Goal: Task Accomplishment & Management: Use online tool/utility

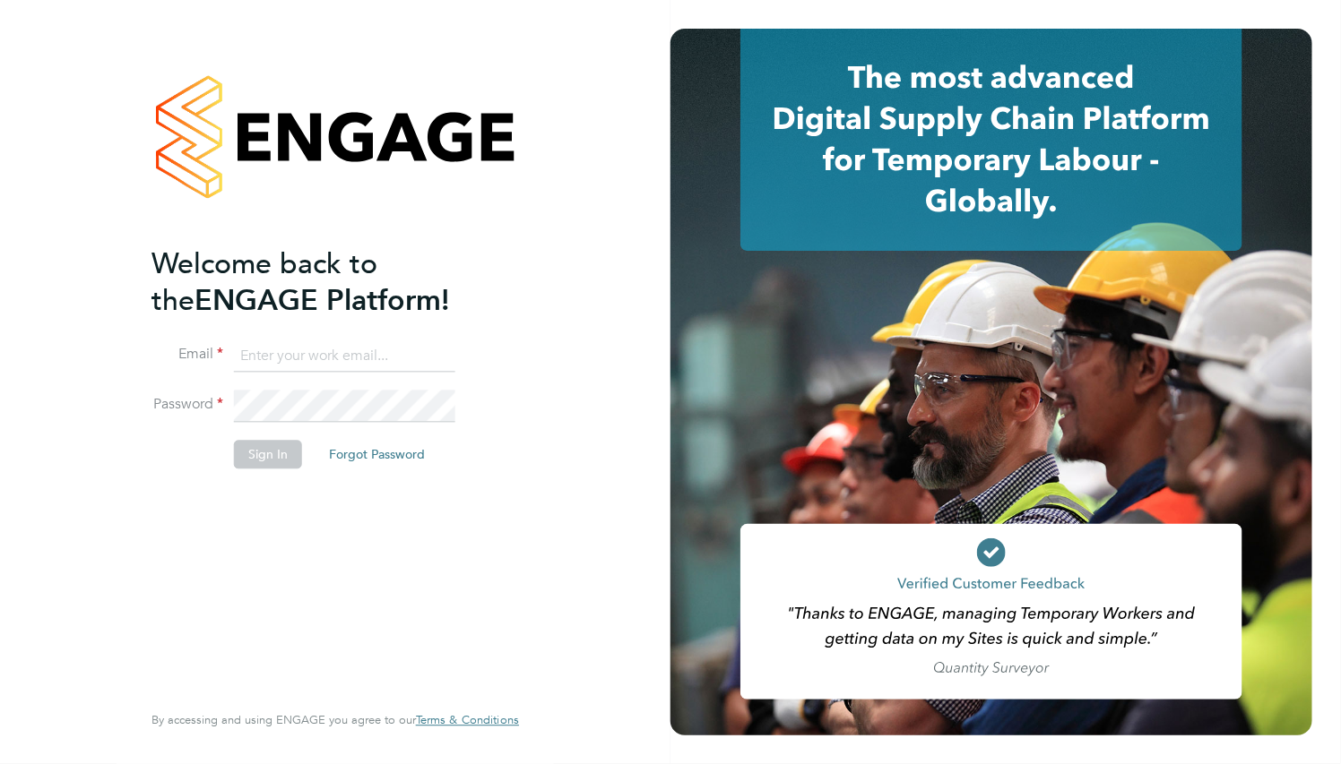
click at [379, 367] on input at bounding box center [344, 357] width 221 height 32
paste input "supportuser4@engagetech.com"
type input "supportuser4@engagetech.com"
click at [266, 454] on button "Sign In" at bounding box center [268, 455] width 68 height 29
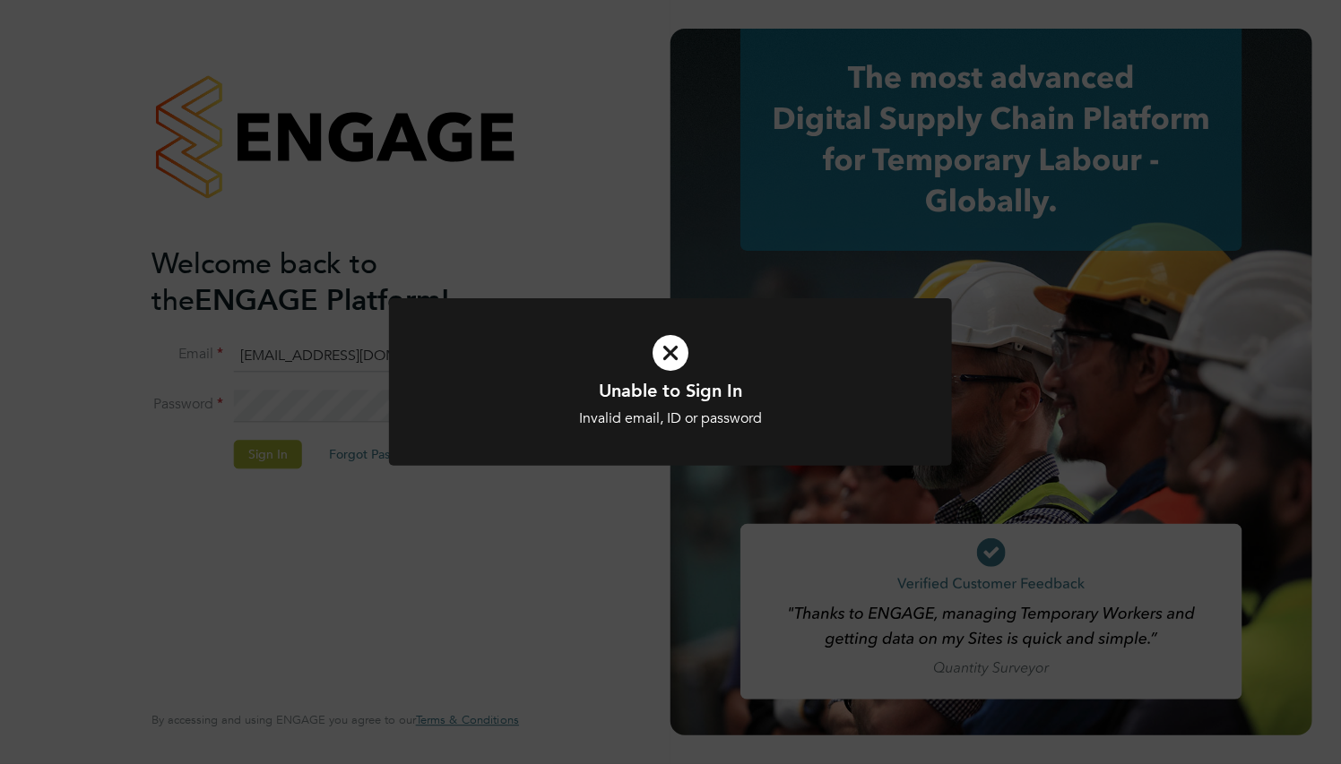
click at [427, 400] on div at bounding box center [670, 382] width 563 height 168
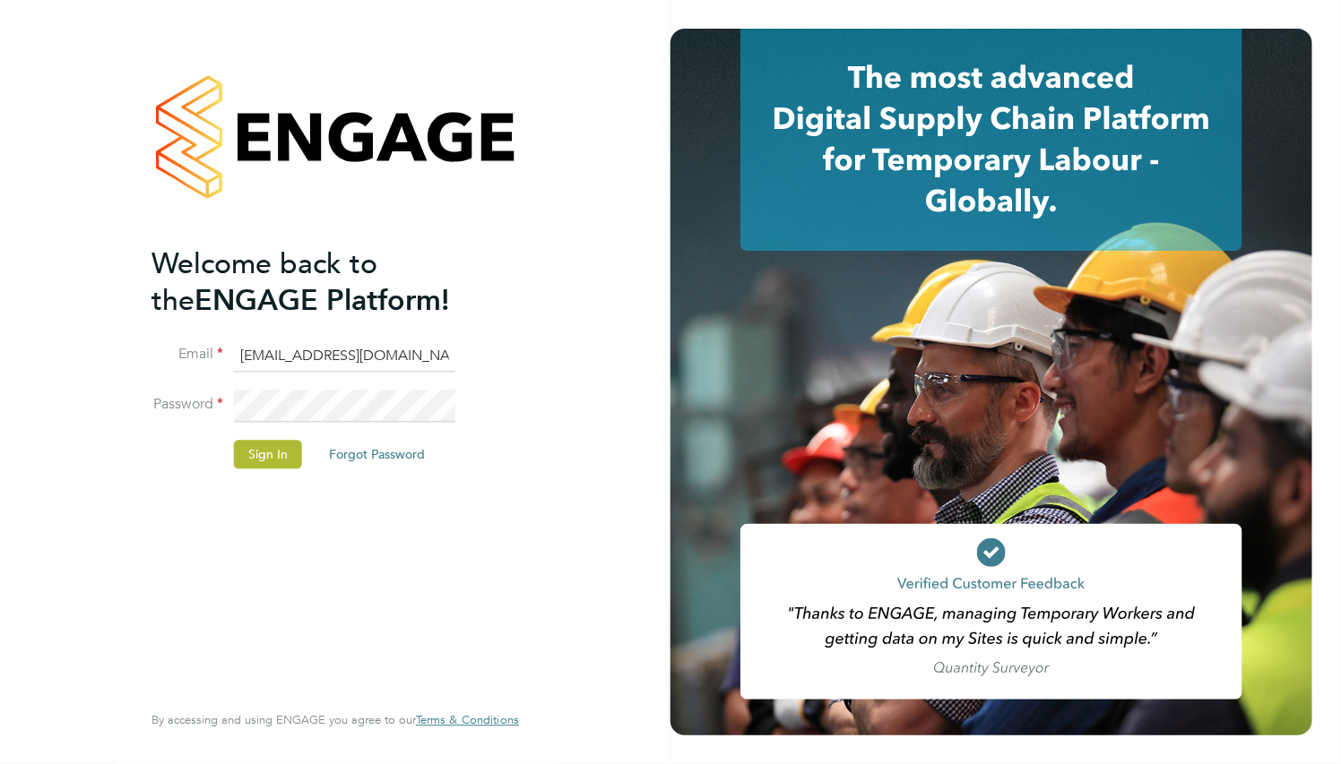
click at [336, 358] on input "supportuser4@engagetech.com" at bounding box center [344, 357] width 221 height 32
click at [271, 362] on input at bounding box center [344, 357] width 221 height 32
paste input "supportuser4@engagetech.com"
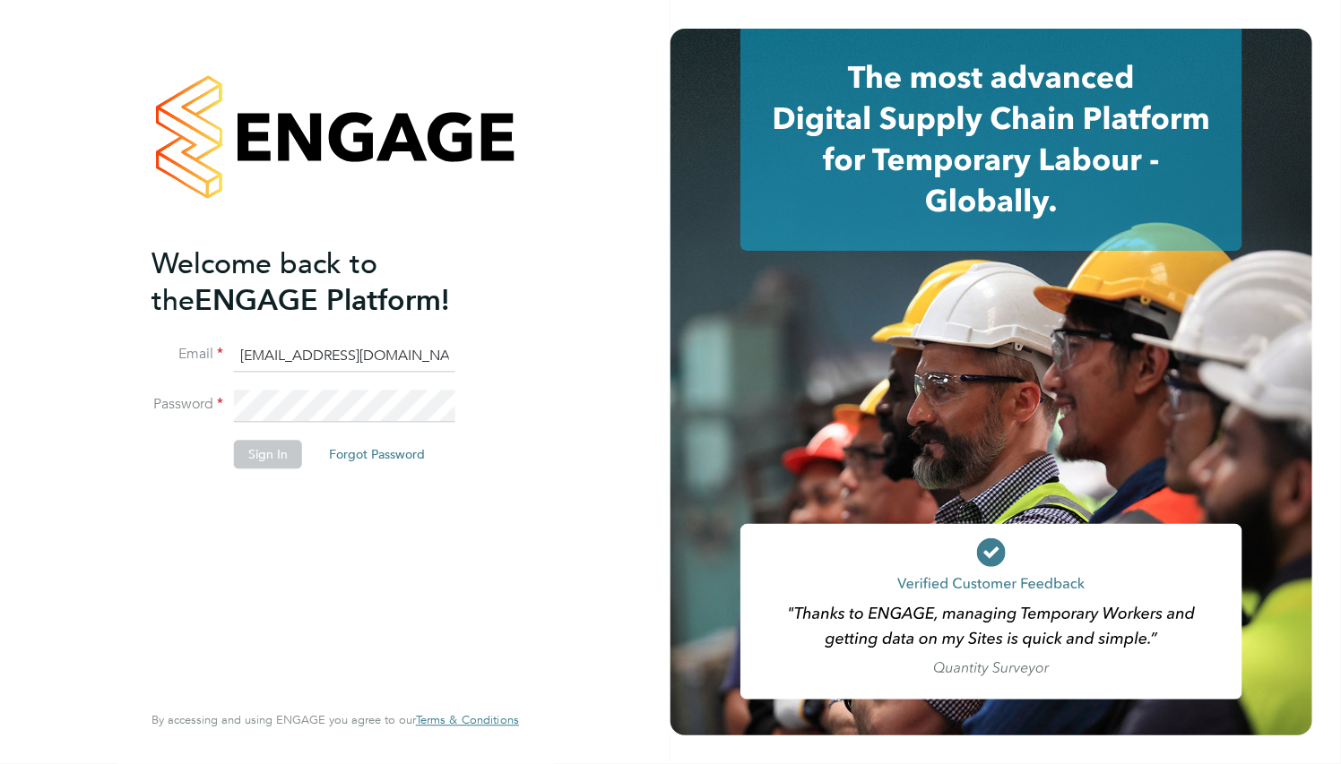
type input "supportuser4@engagetech.com"
click at [291, 450] on button "Sign In" at bounding box center [268, 455] width 68 height 29
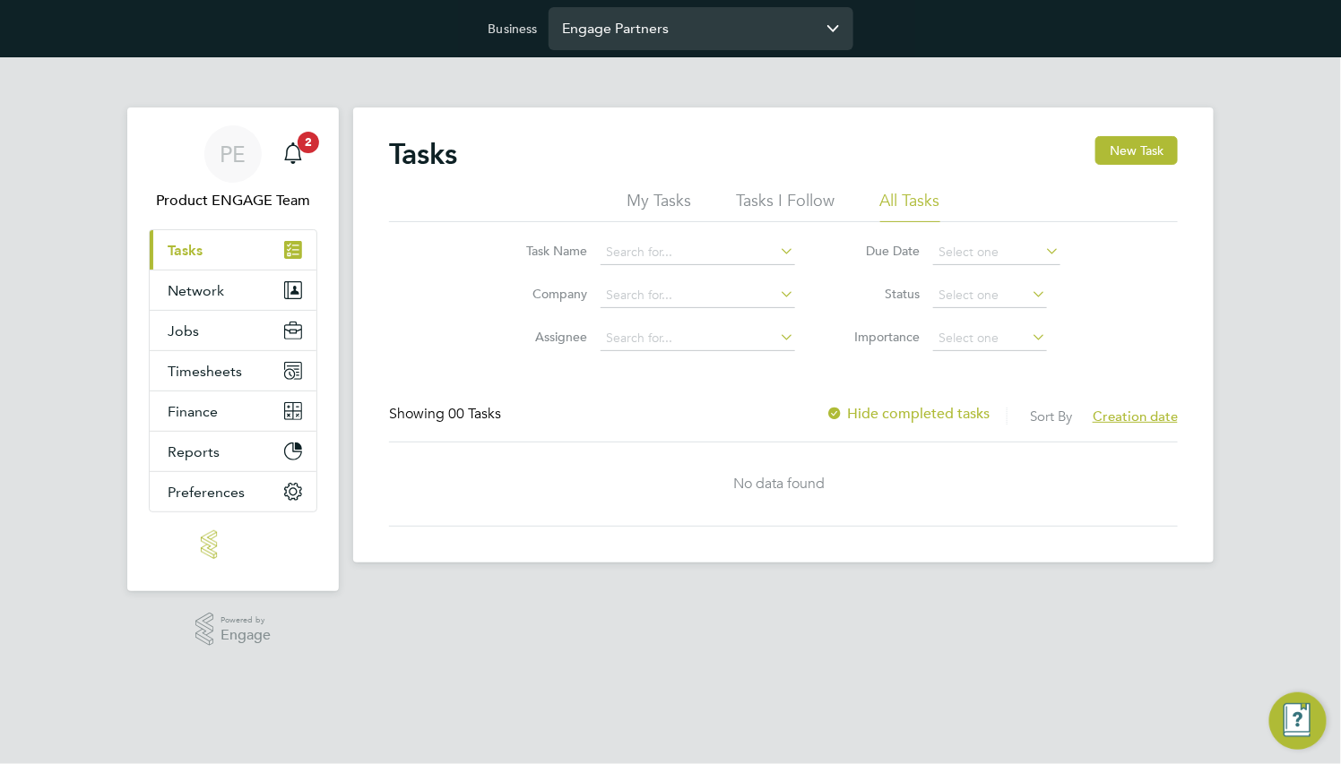
click at [717, 14] on input "Engage Partners" at bounding box center [700, 28] width 305 height 42
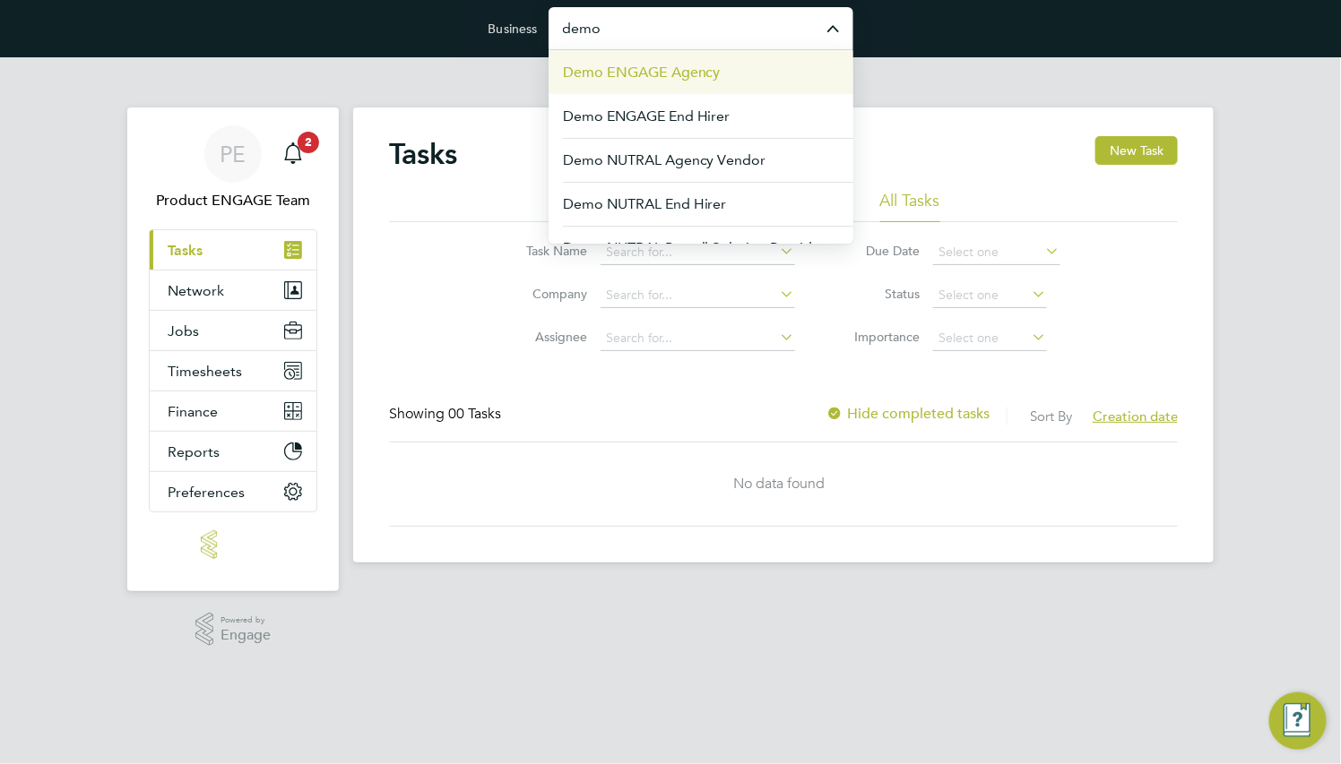
click at [690, 63] on span "Demo ENGAGE Agency" at bounding box center [642, 73] width 158 height 22
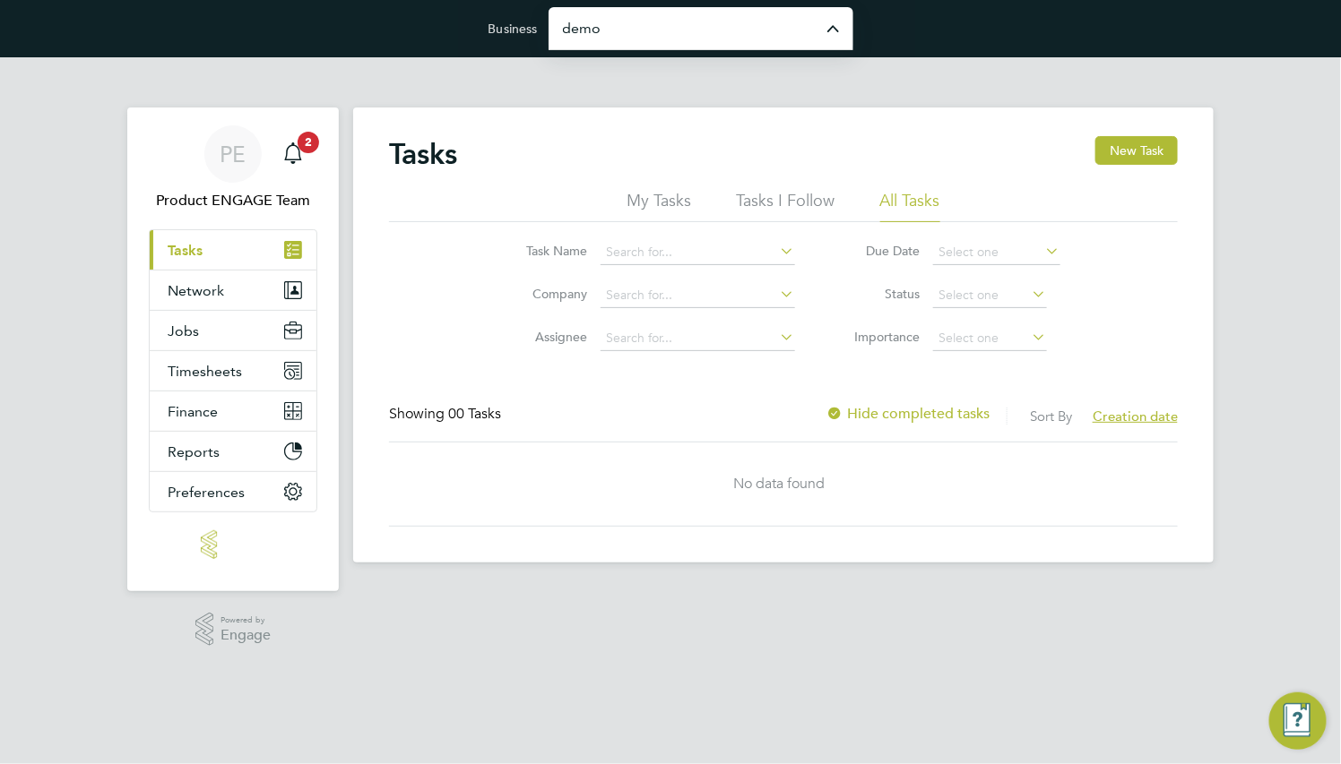
type input "Demo ENGAGE Agency"
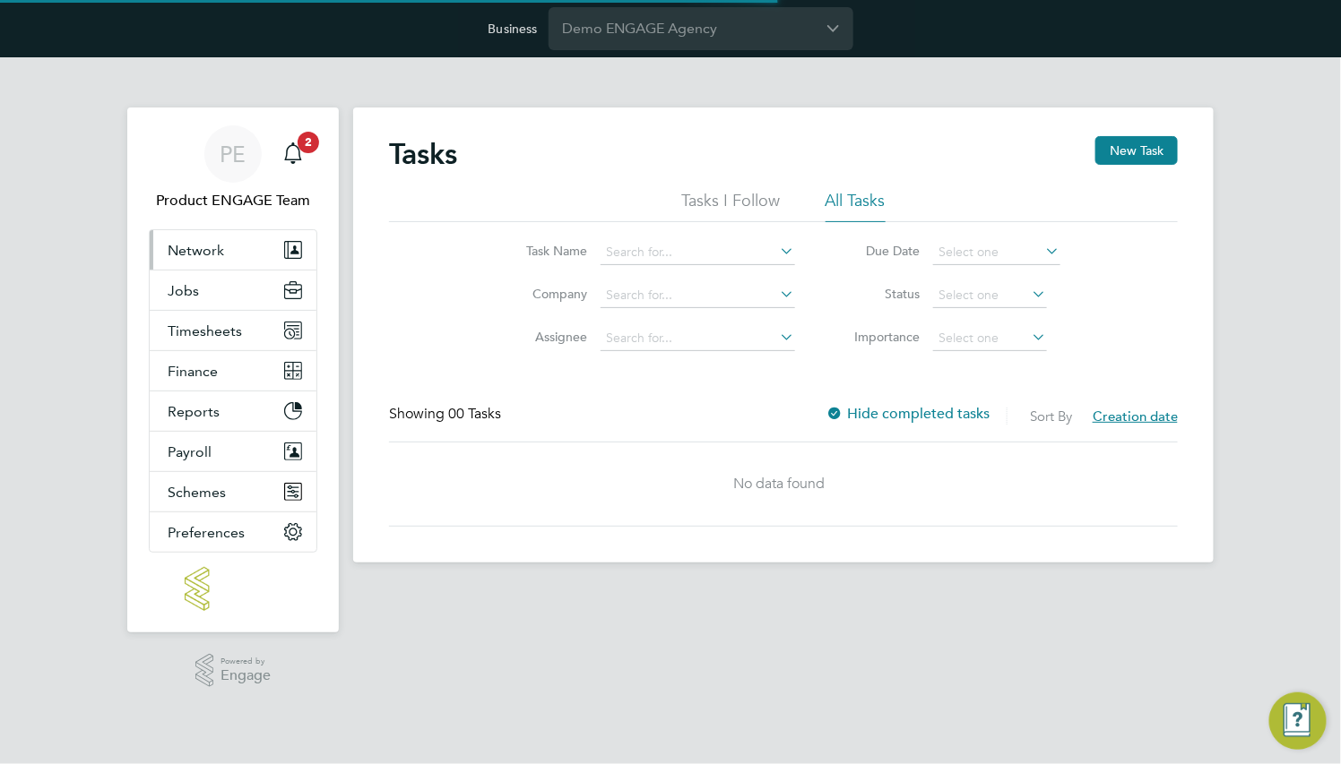
click at [197, 247] on span "Network" at bounding box center [196, 250] width 56 height 17
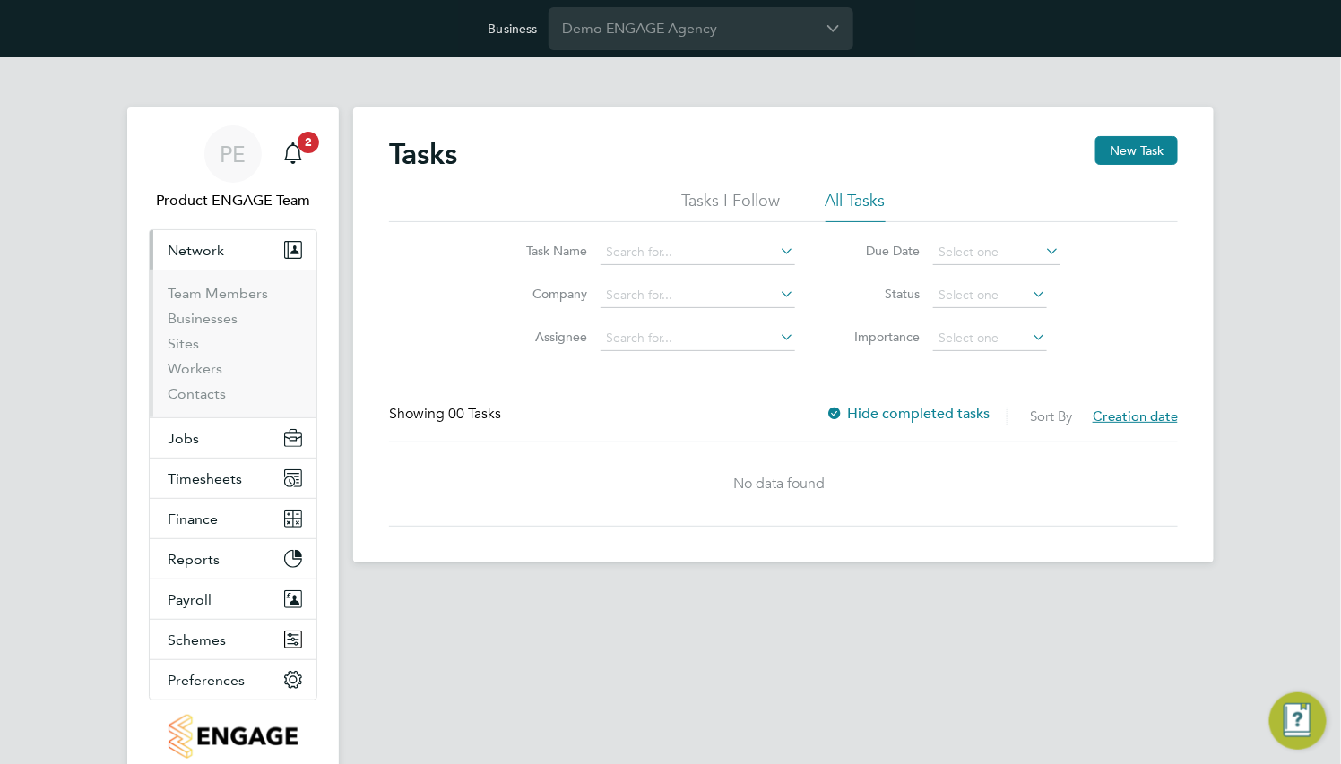
click at [220, 283] on ul "Team Members Businesses Sites Workers Contacts" at bounding box center [233, 344] width 167 height 148
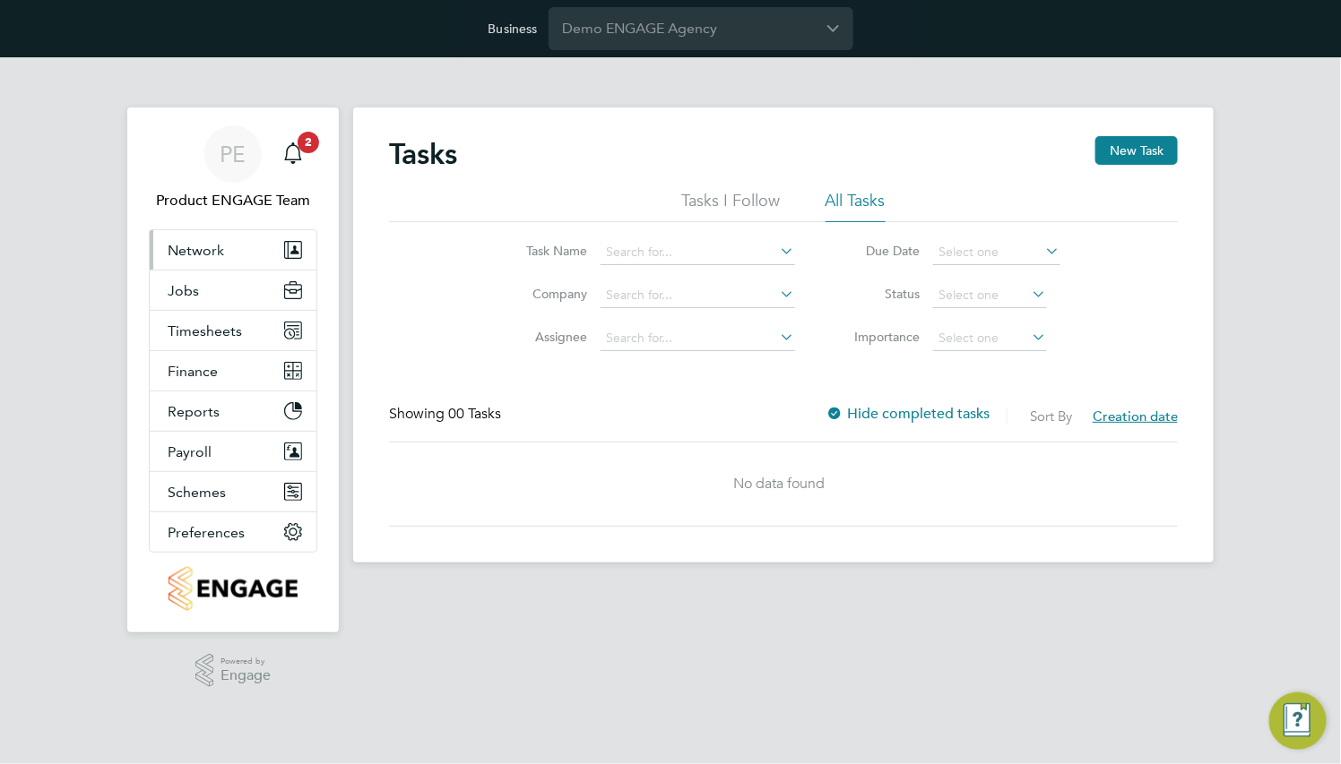
click at [217, 248] on span "Network" at bounding box center [196, 250] width 56 height 17
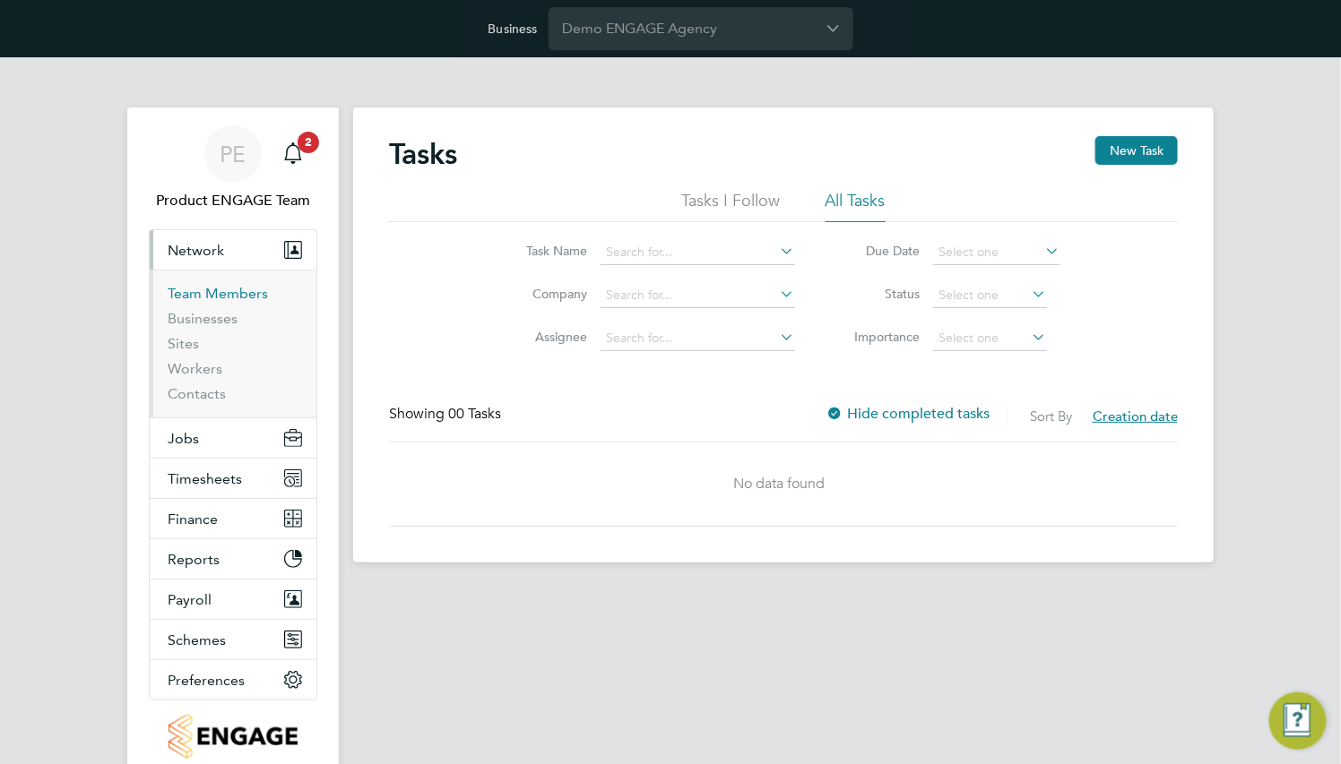
click at [229, 293] on link "Team Members" at bounding box center [218, 293] width 100 height 17
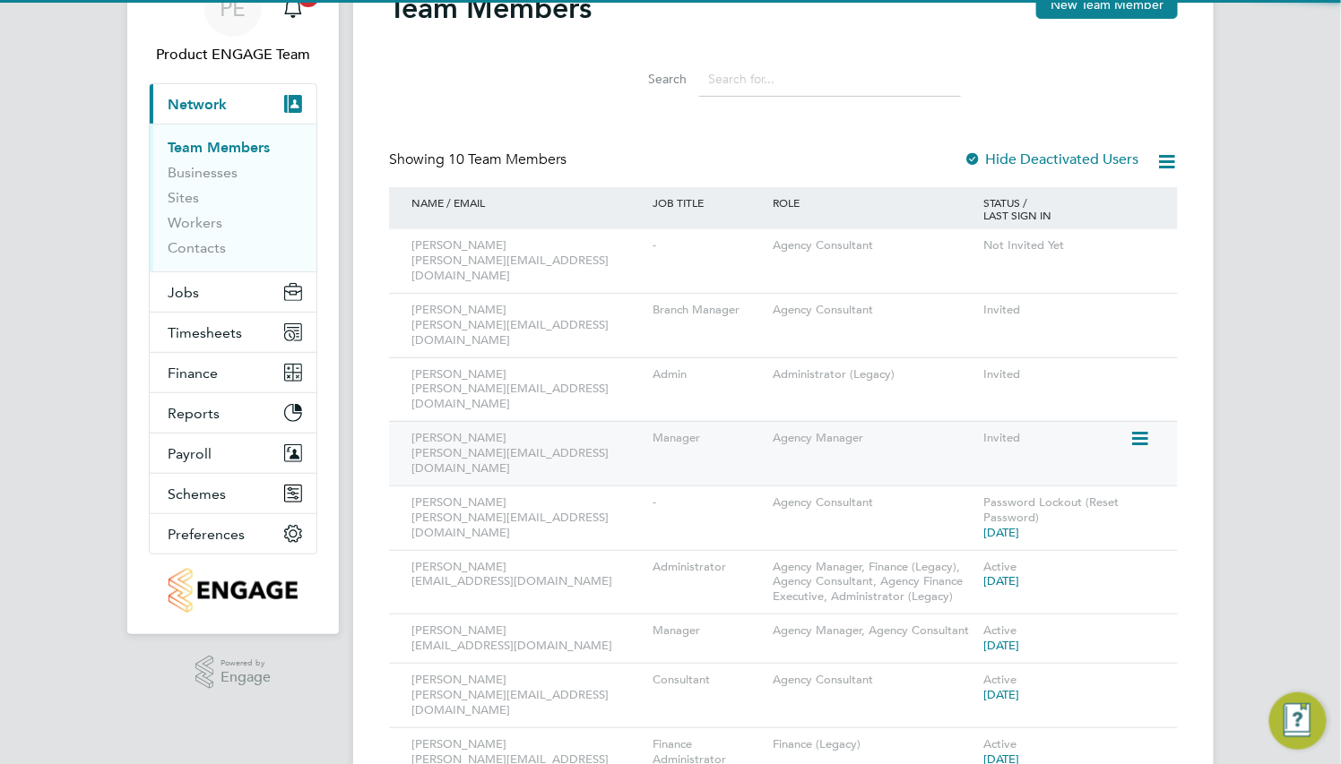
scroll to position [197, 0]
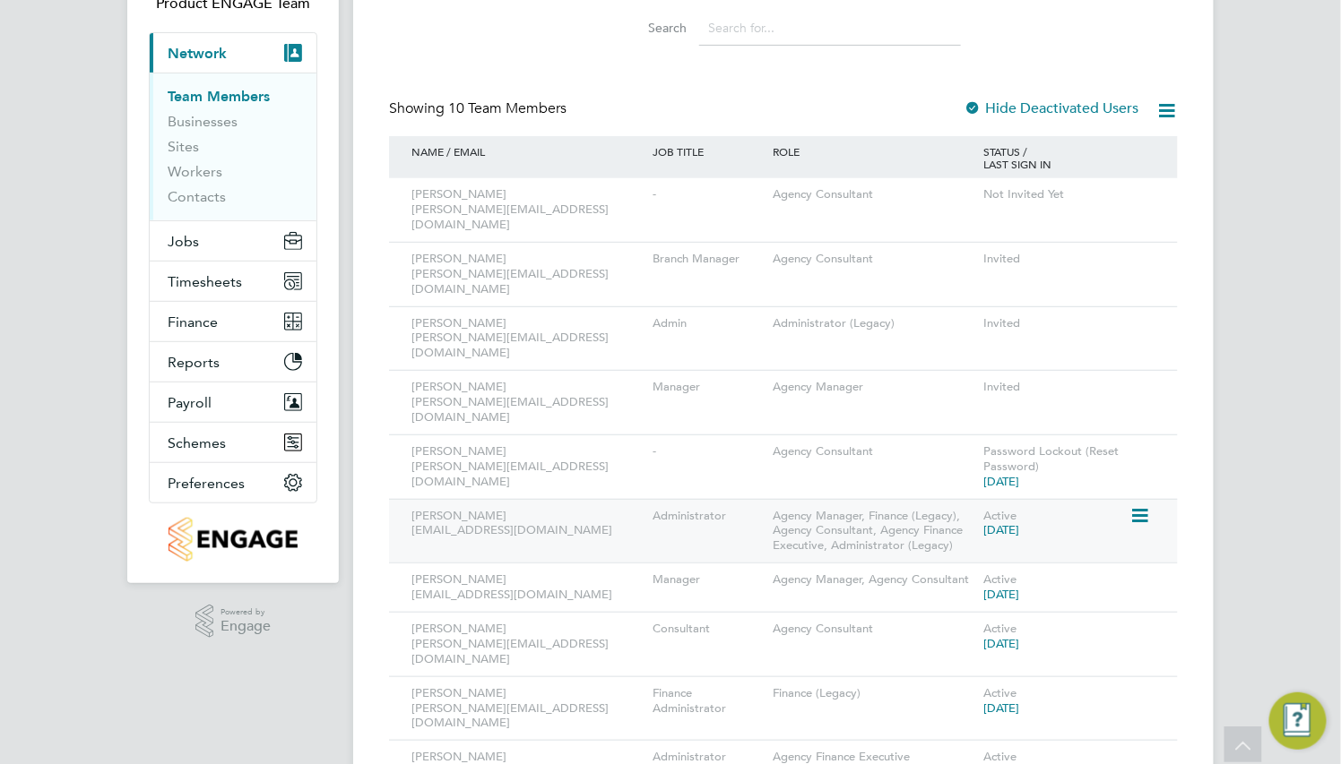
click at [1143, 505] on icon at bounding box center [1138, 516] width 18 height 22
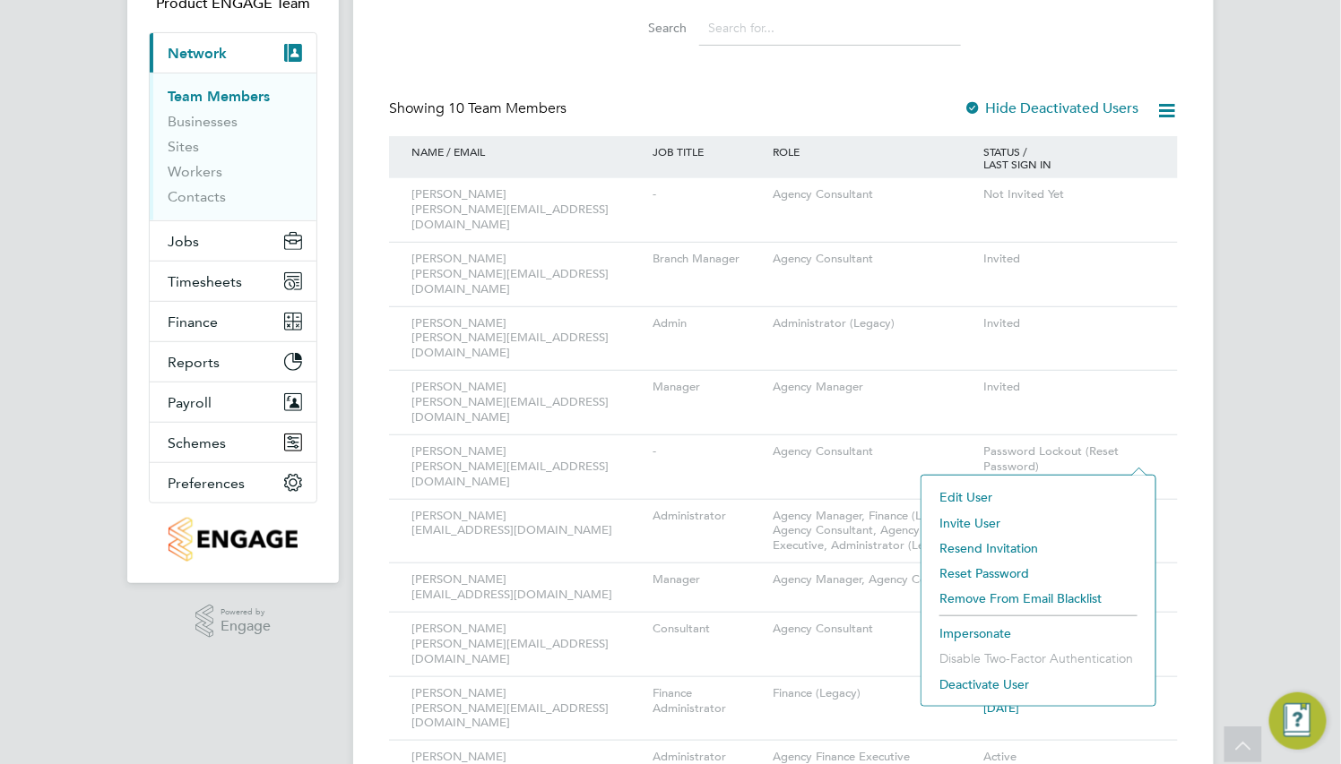
click at [994, 625] on li "Impersonate" at bounding box center [1038, 633] width 216 height 25
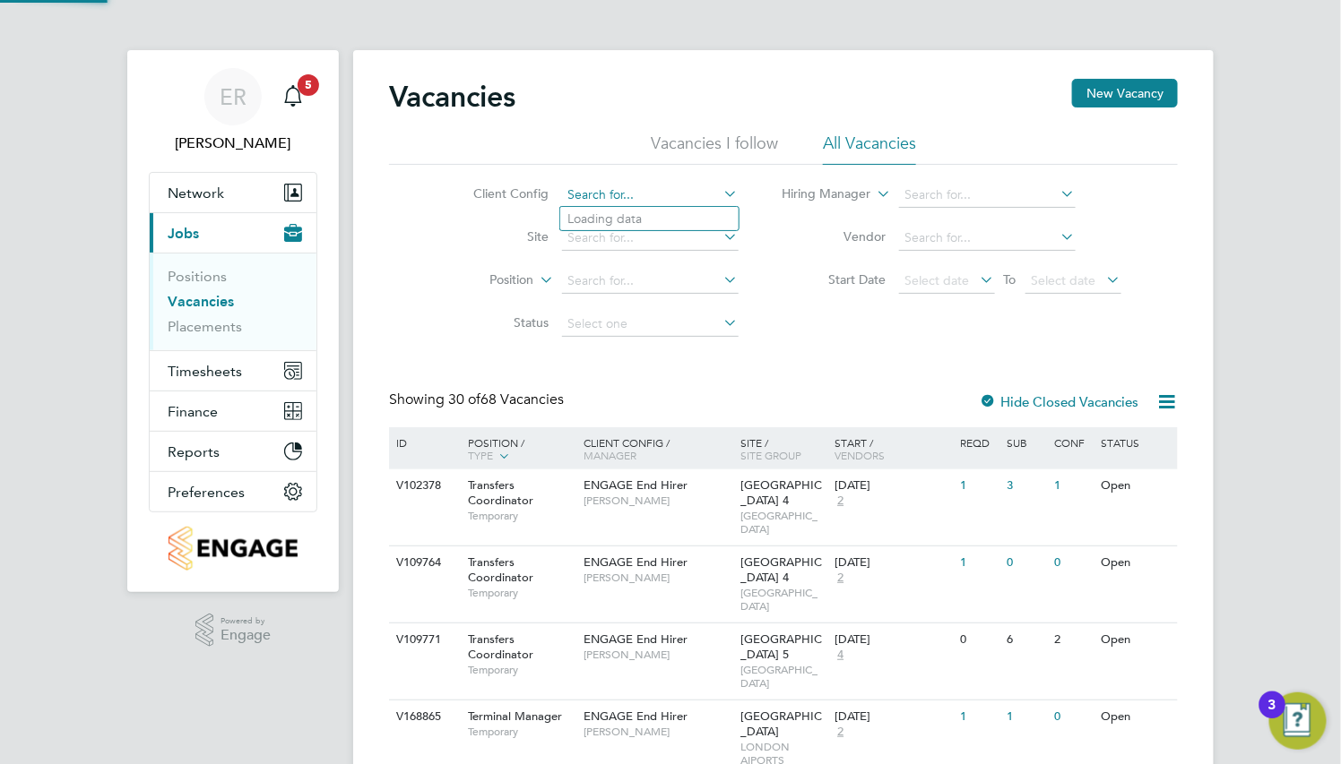
click at [661, 189] on input at bounding box center [650, 195] width 177 height 25
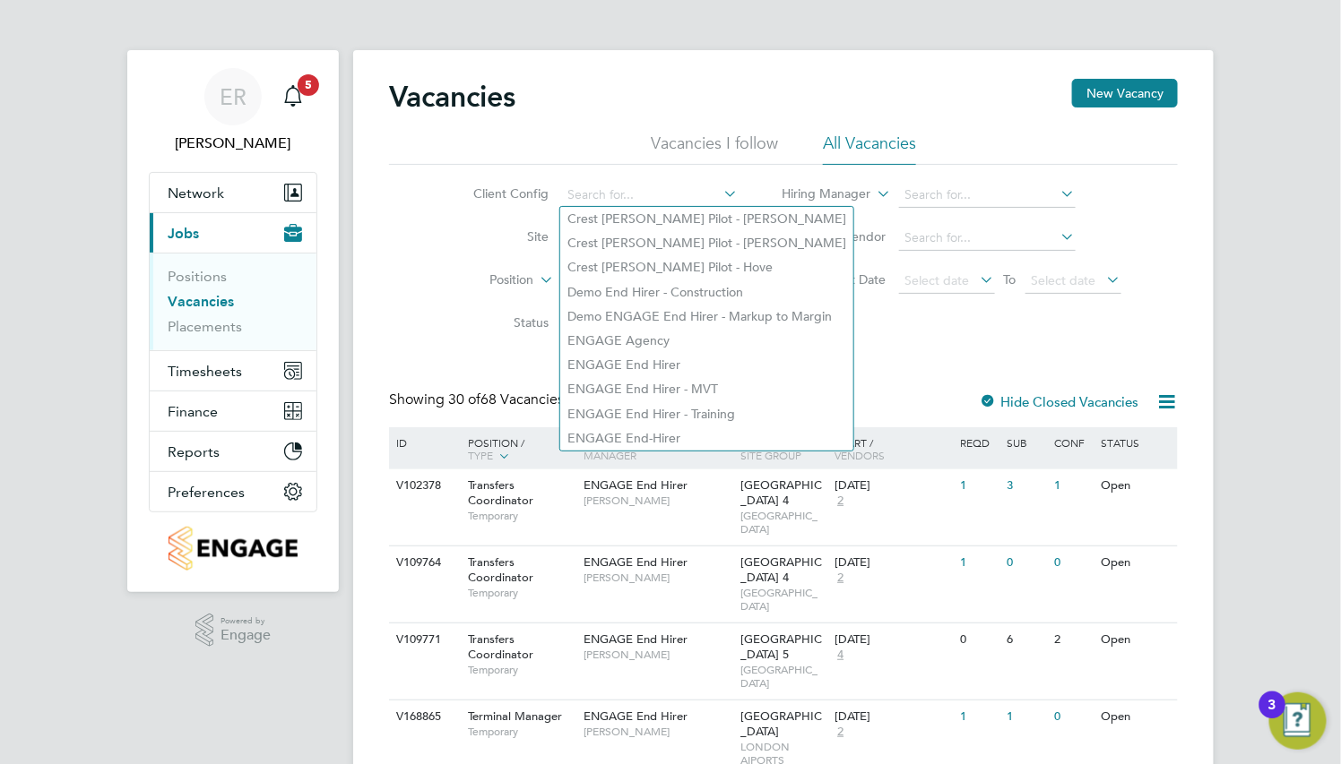
click at [424, 220] on li "Site" at bounding box center [592, 238] width 337 height 43
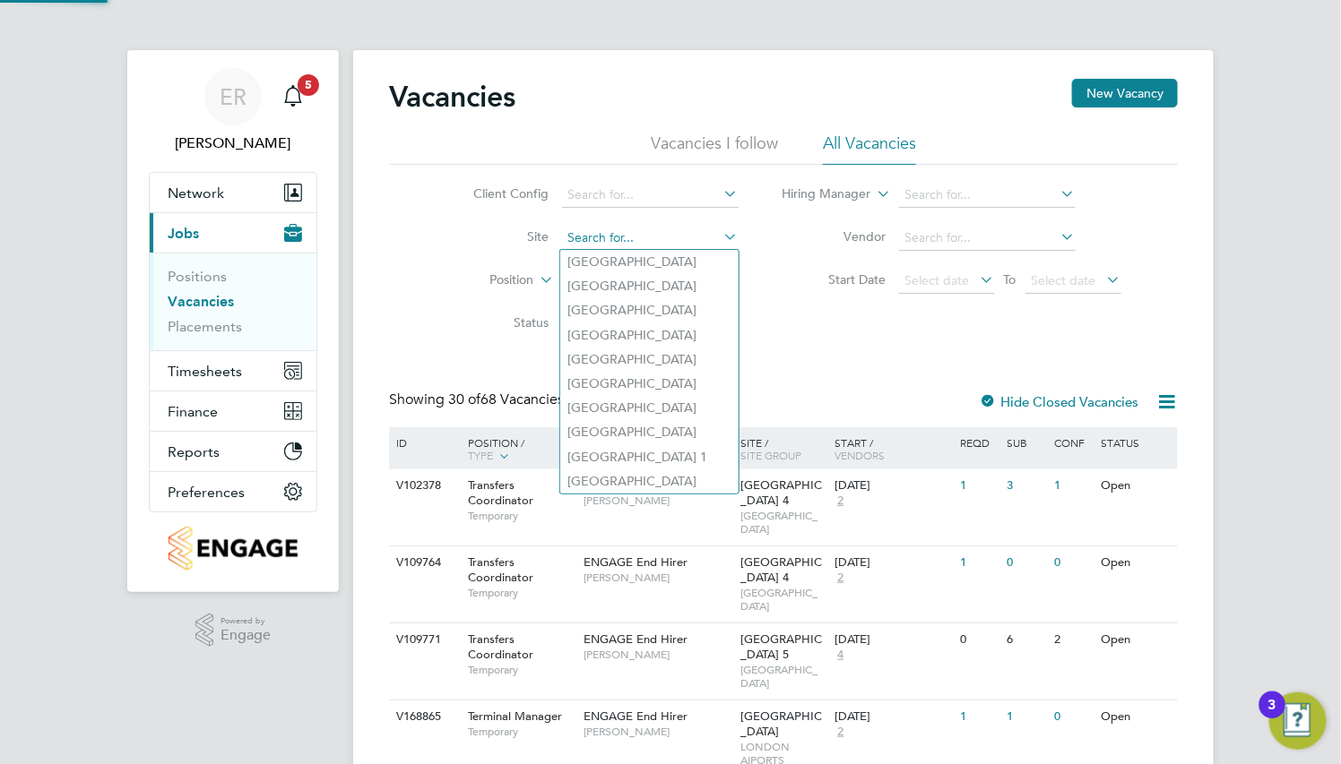
click at [660, 243] on input at bounding box center [650, 238] width 177 height 25
click at [442, 248] on li "Site" at bounding box center [592, 238] width 337 height 43
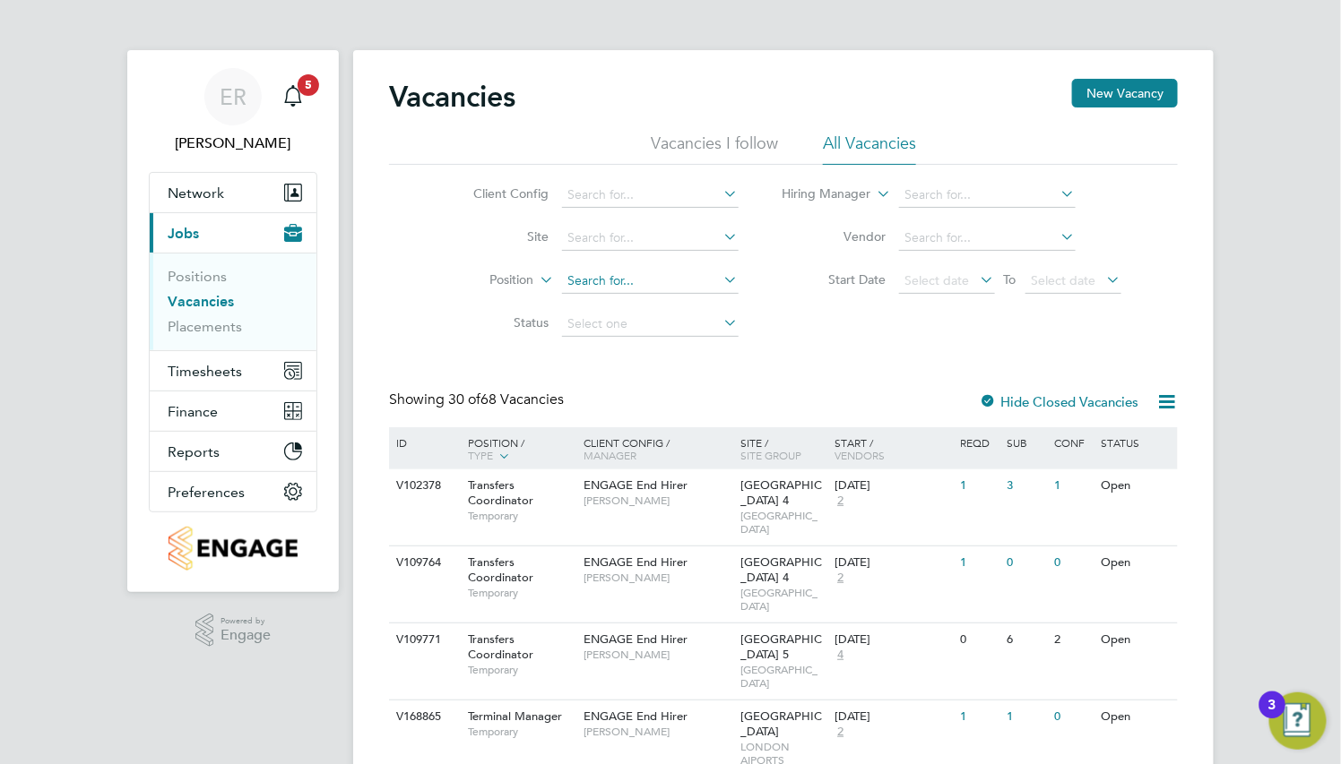
click at [660, 285] on input at bounding box center [650, 281] width 177 height 25
click at [812, 281] on label "Start Date" at bounding box center [834, 280] width 103 height 16
click at [704, 246] on input at bounding box center [650, 238] width 177 height 25
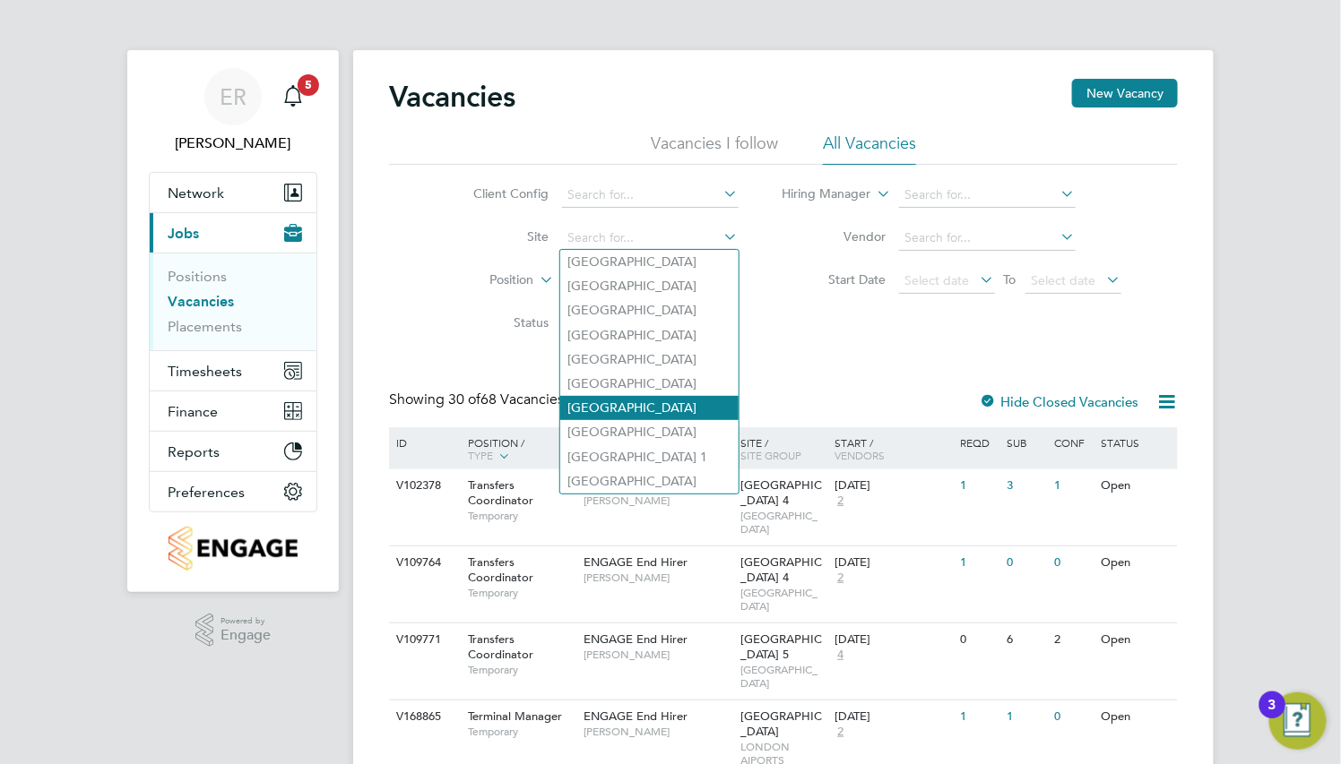
click at [695, 407] on li "[GEOGRAPHIC_DATA]" at bounding box center [649, 408] width 178 height 24
type input "[GEOGRAPHIC_DATA]"
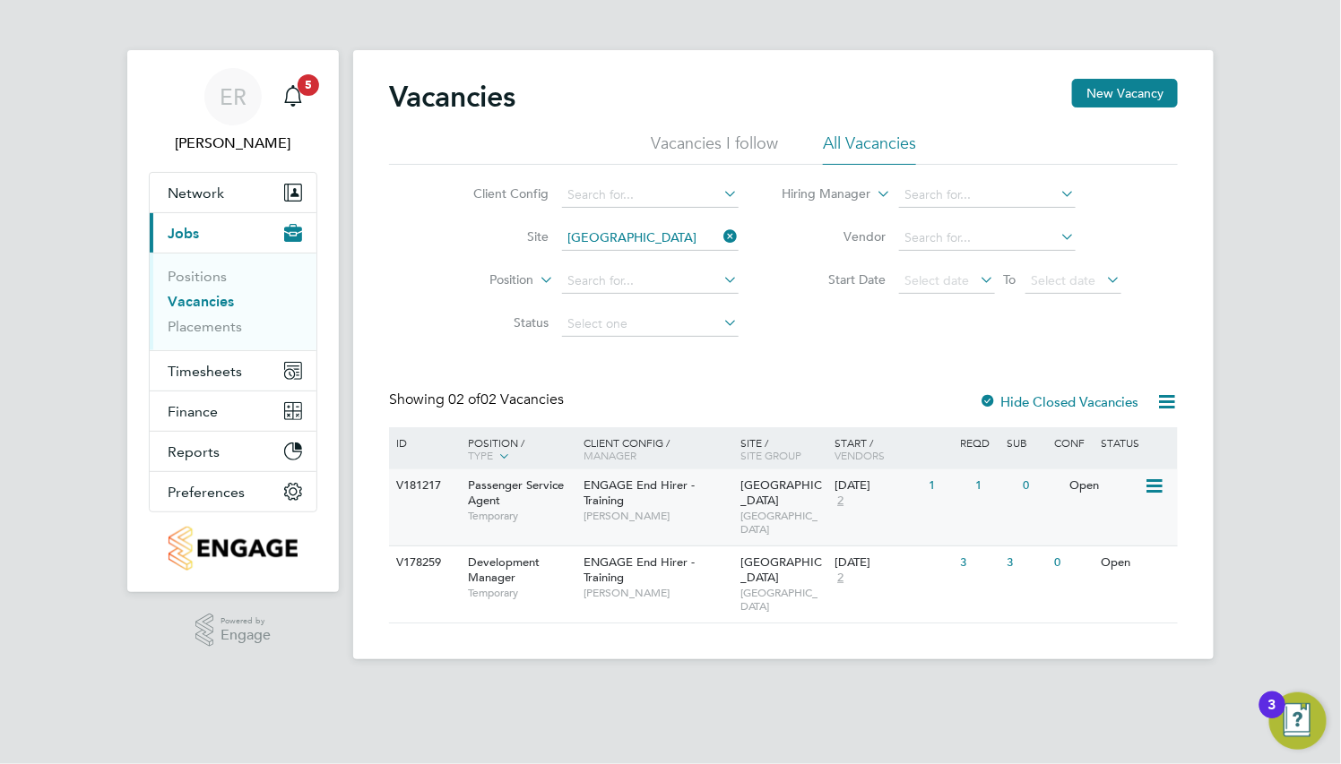
click at [682, 478] on span "ENGAGE End Hirer - Training" at bounding box center [639, 493] width 111 height 30
click at [721, 239] on icon at bounding box center [721, 236] width 0 height 25
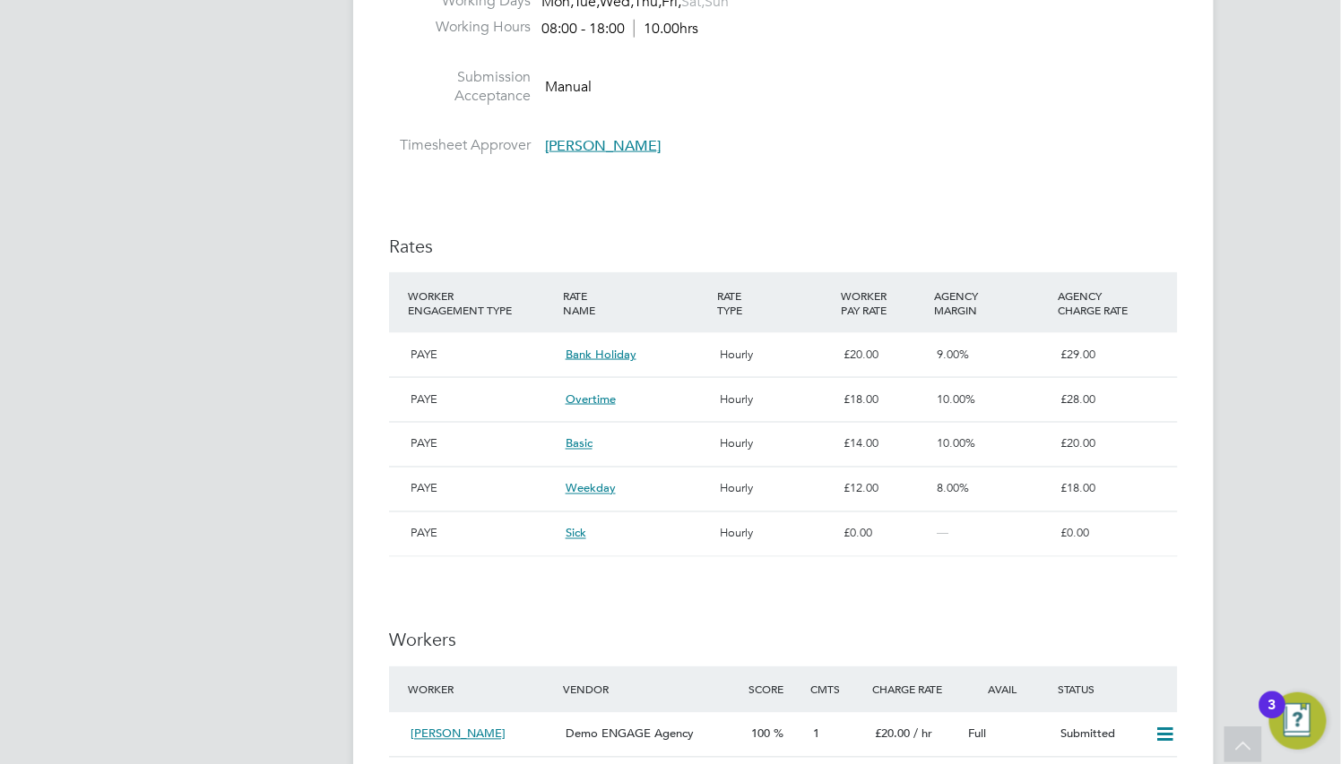
scroll to position [1075, 0]
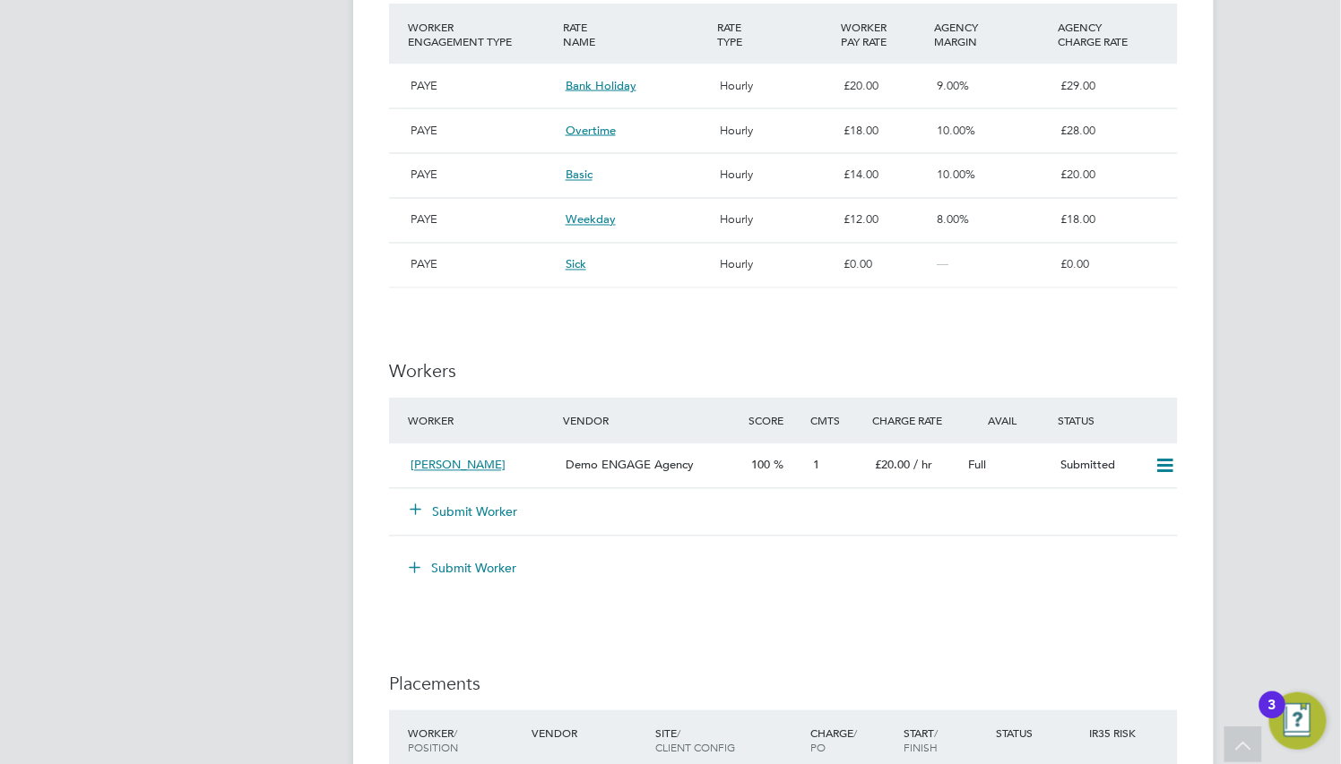
click at [682, 478] on div "Demo ENGAGE Agency" at bounding box center [651, 467] width 186 height 30
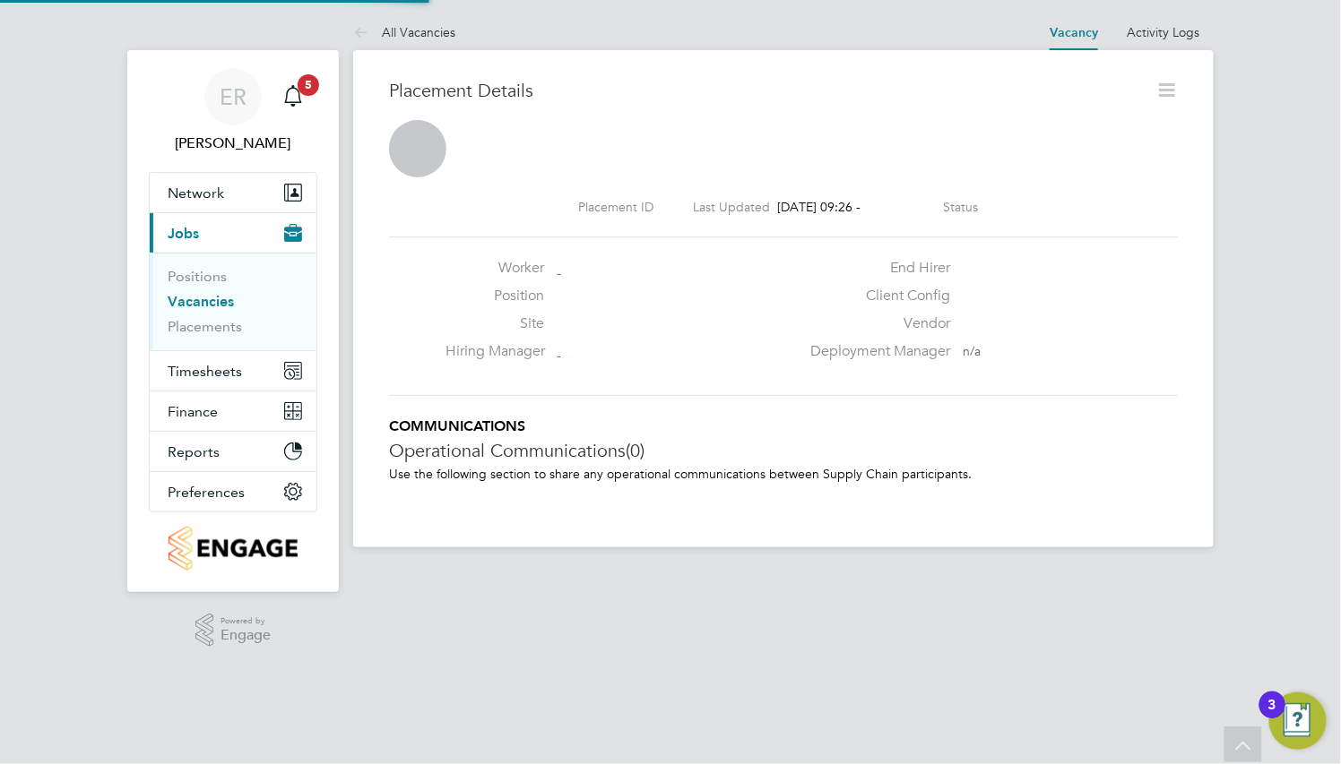
scroll to position [8, 8]
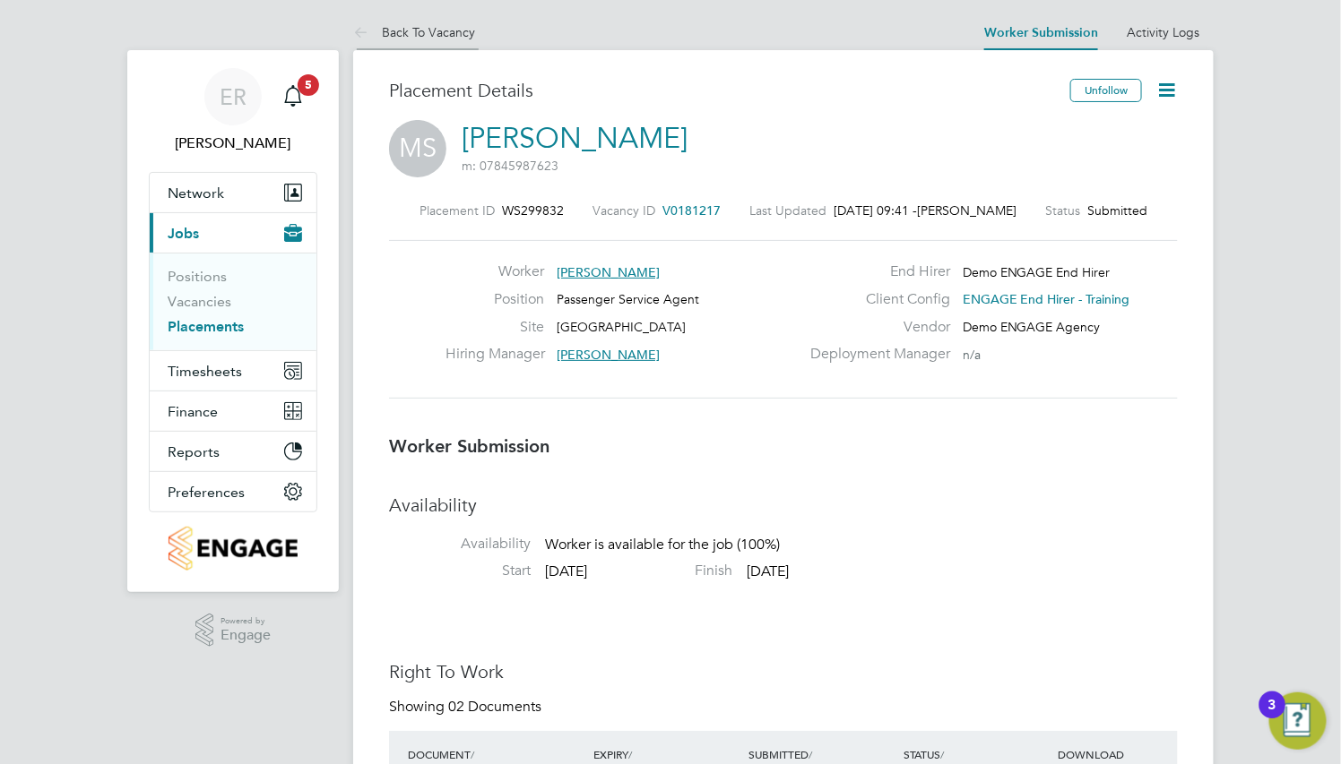
click at [409, 31] on link "Back To Vacancy" at bounding box center [414, 32] width 122 height 16
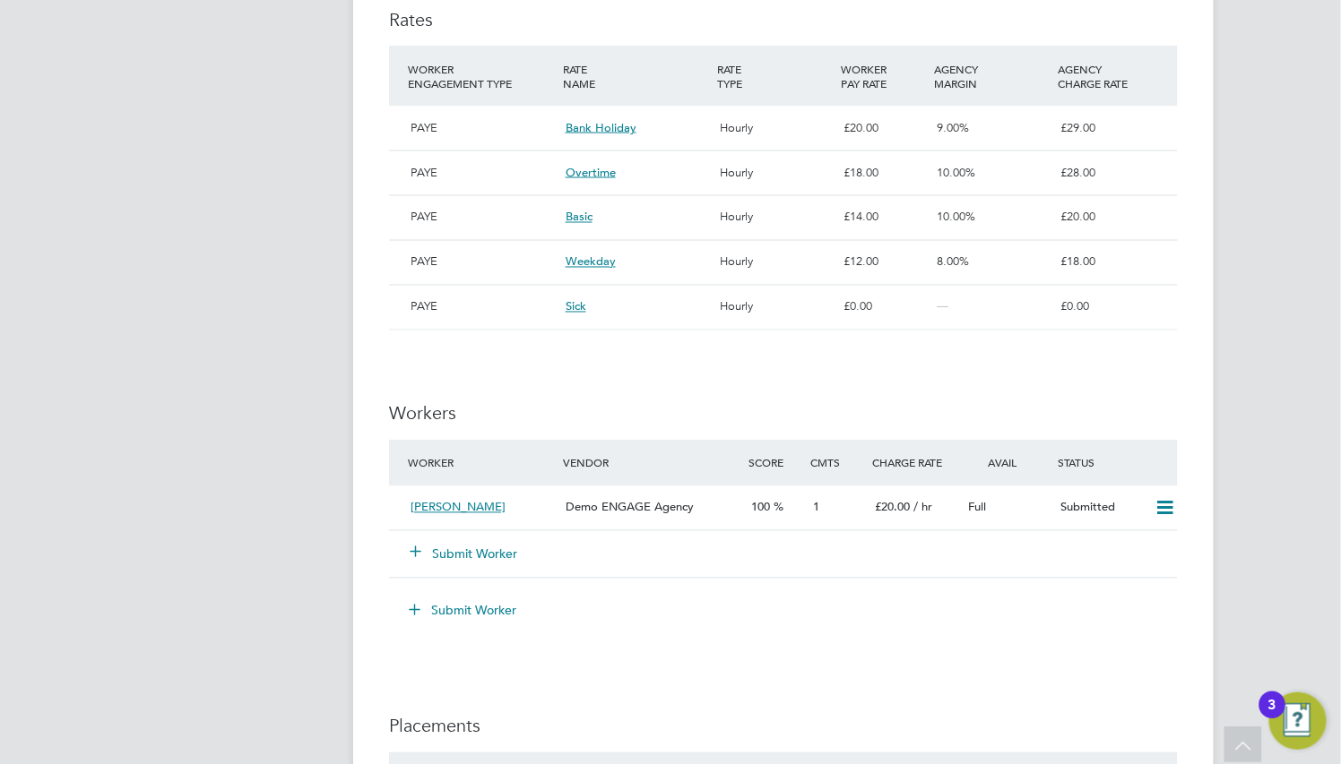
scroll to position [1075, 0]
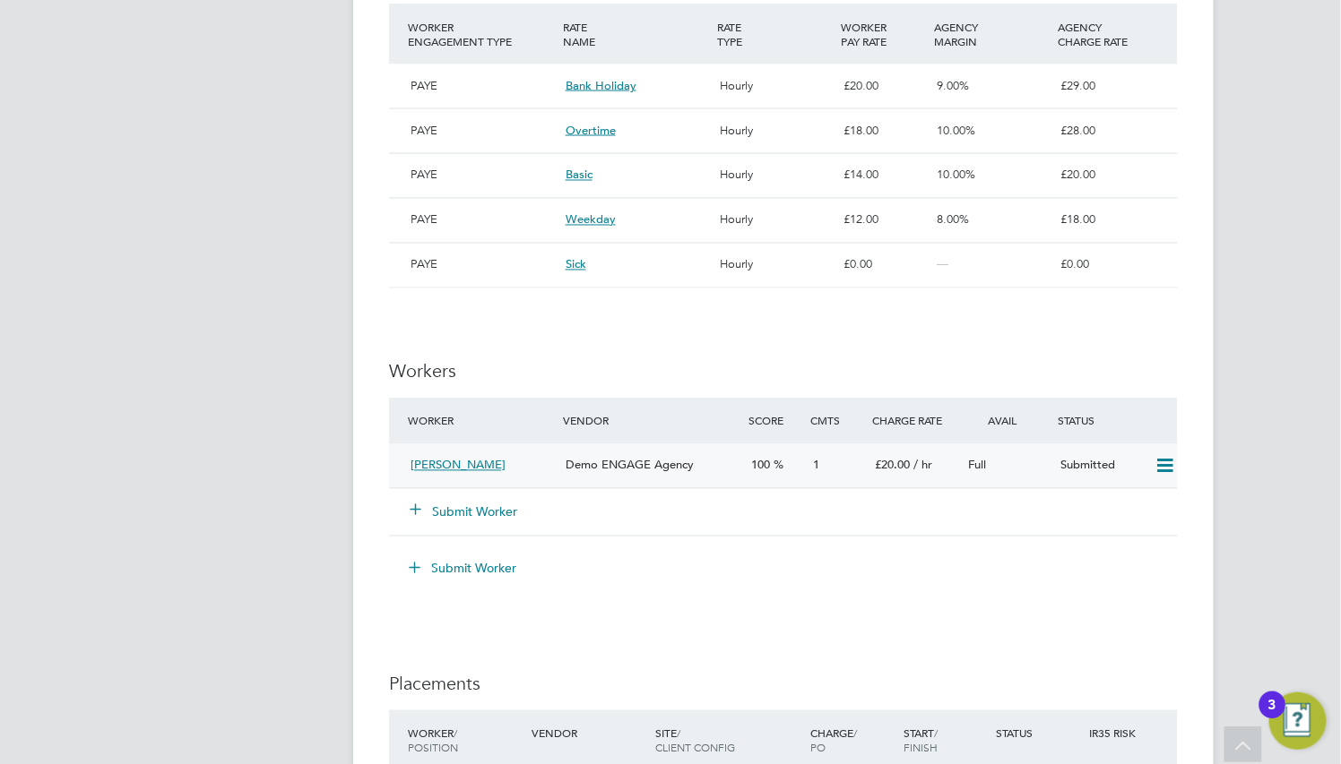
click at [586, 455] on div "Demo ENGAGE Agency" at bounding box center [651, 467] width 186 height 30
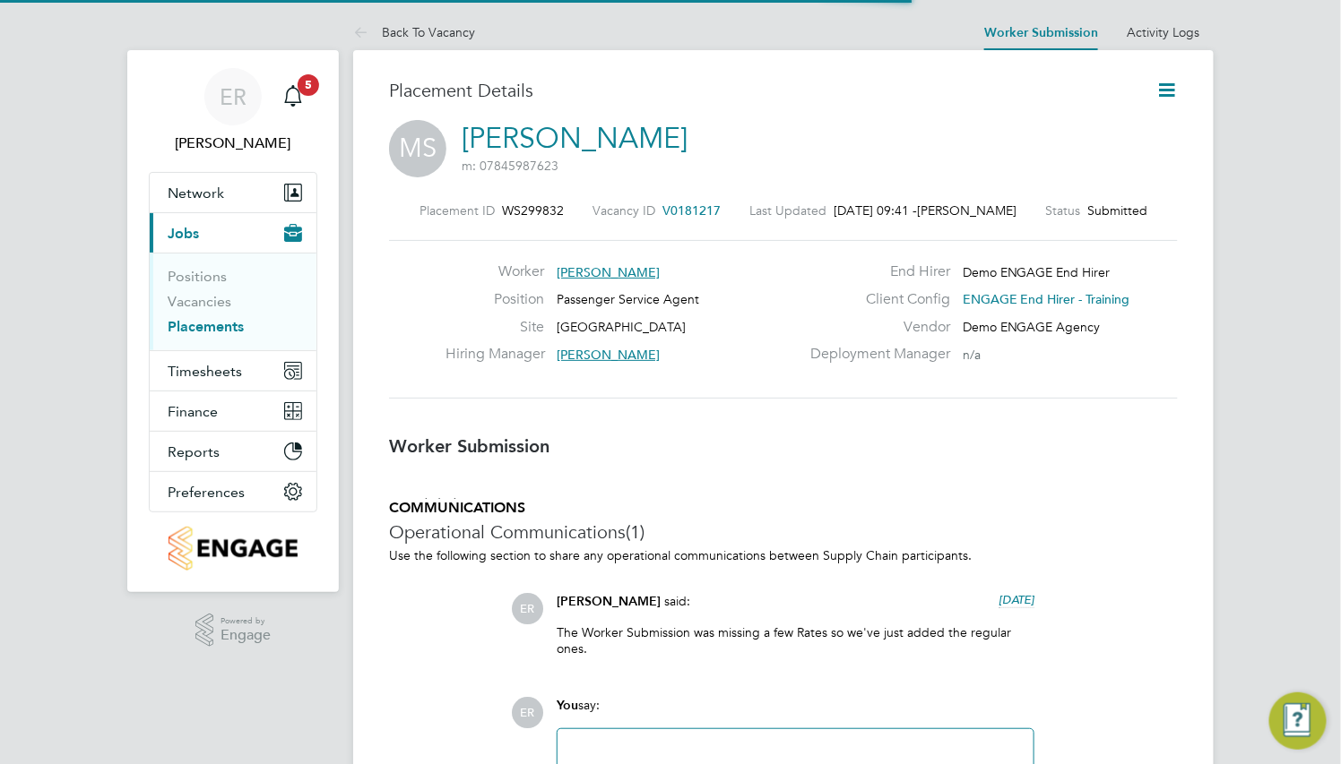
scroll to position [9, 8]
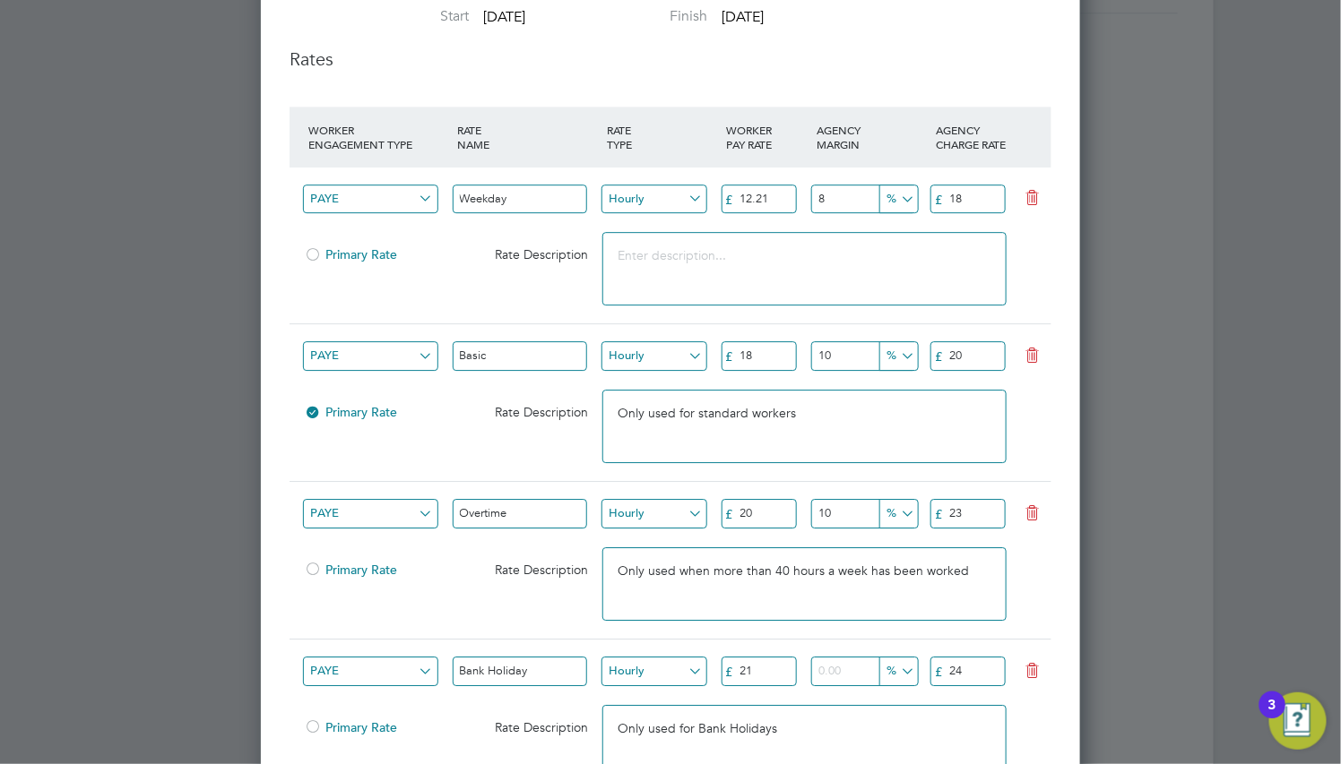
scroll to position [1882, 0]
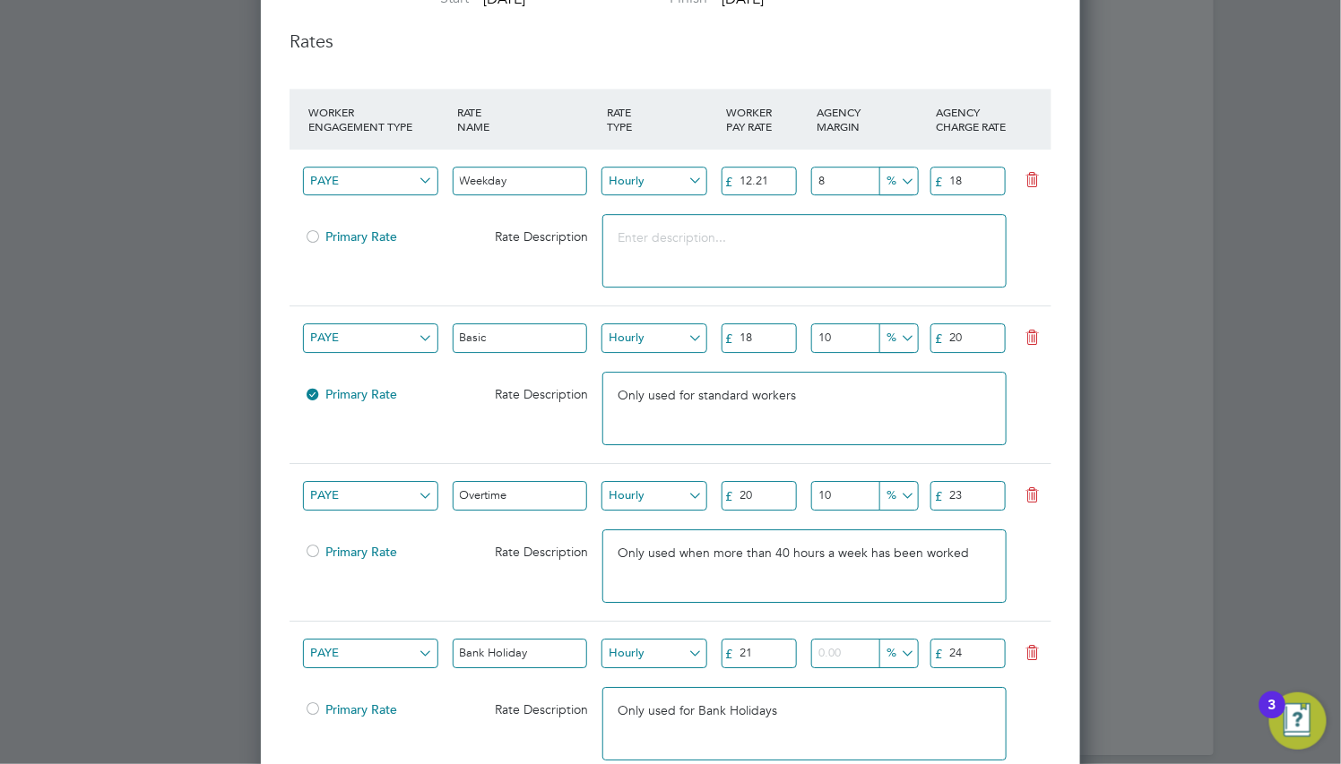
click at [839, 635] on div "PAYE Bank Holiday Hourly £ 21 % £ 24" at bounding box center [670, 654] width 762 height 66
click at [841, 643] on input "number" at bounding box center [863, 654] width 105 height 30
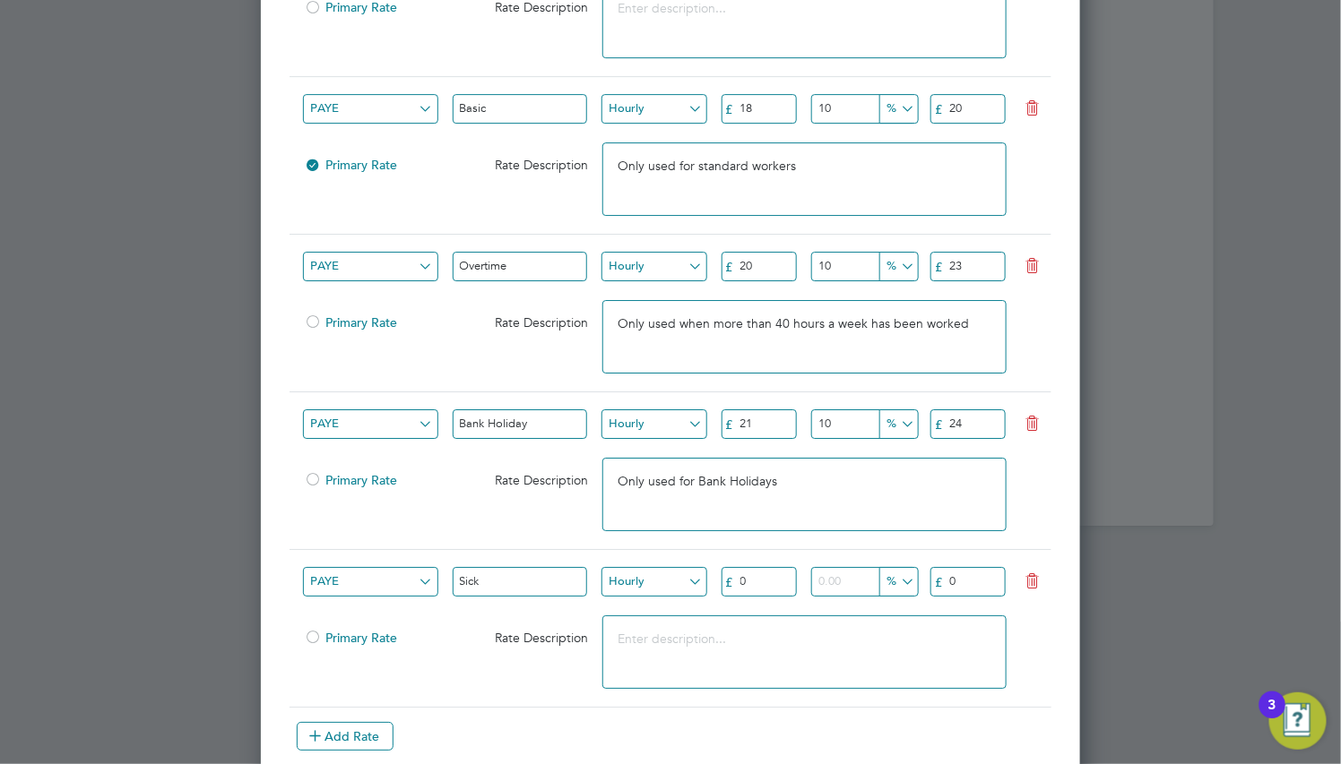
scroll to position [2380, 0]
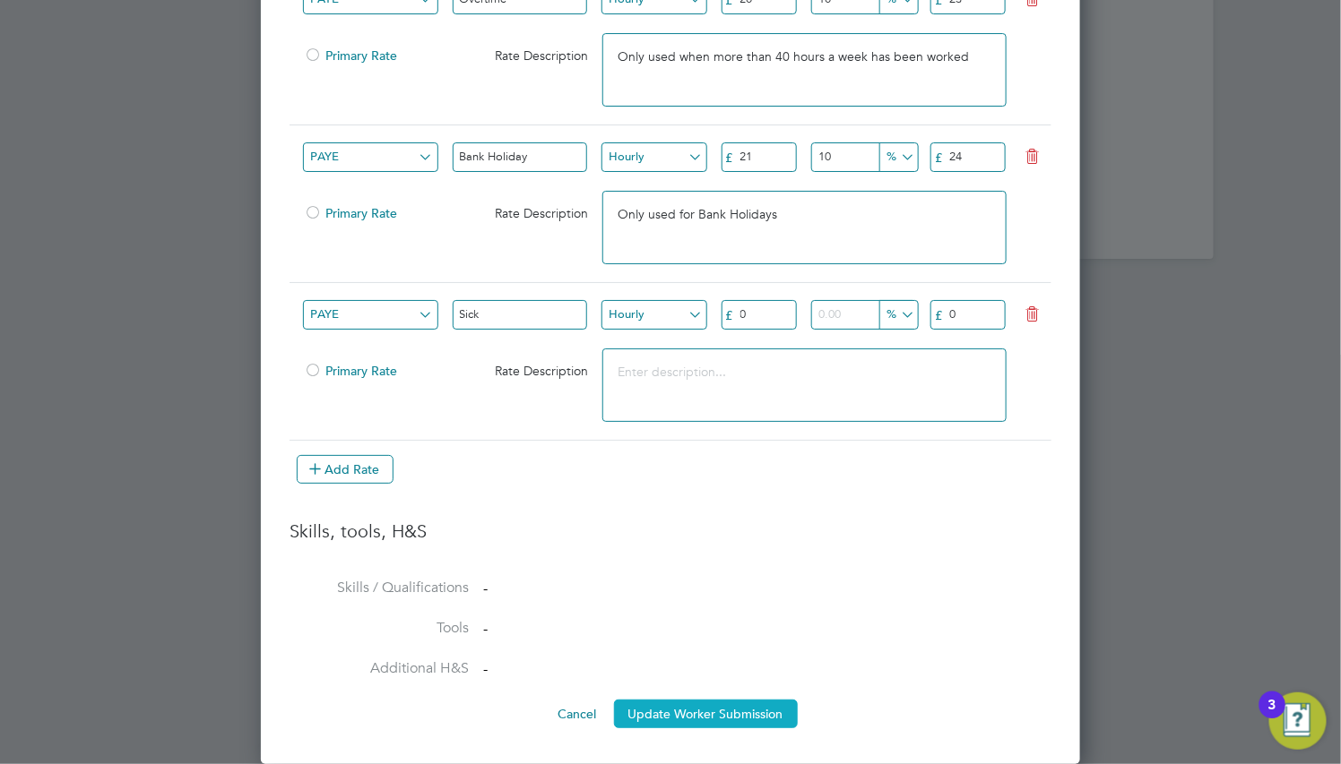
type input "10"
click at [722, 717] on button "Update Worker Submission" at bounding box center [706, 714] width 184 height 29
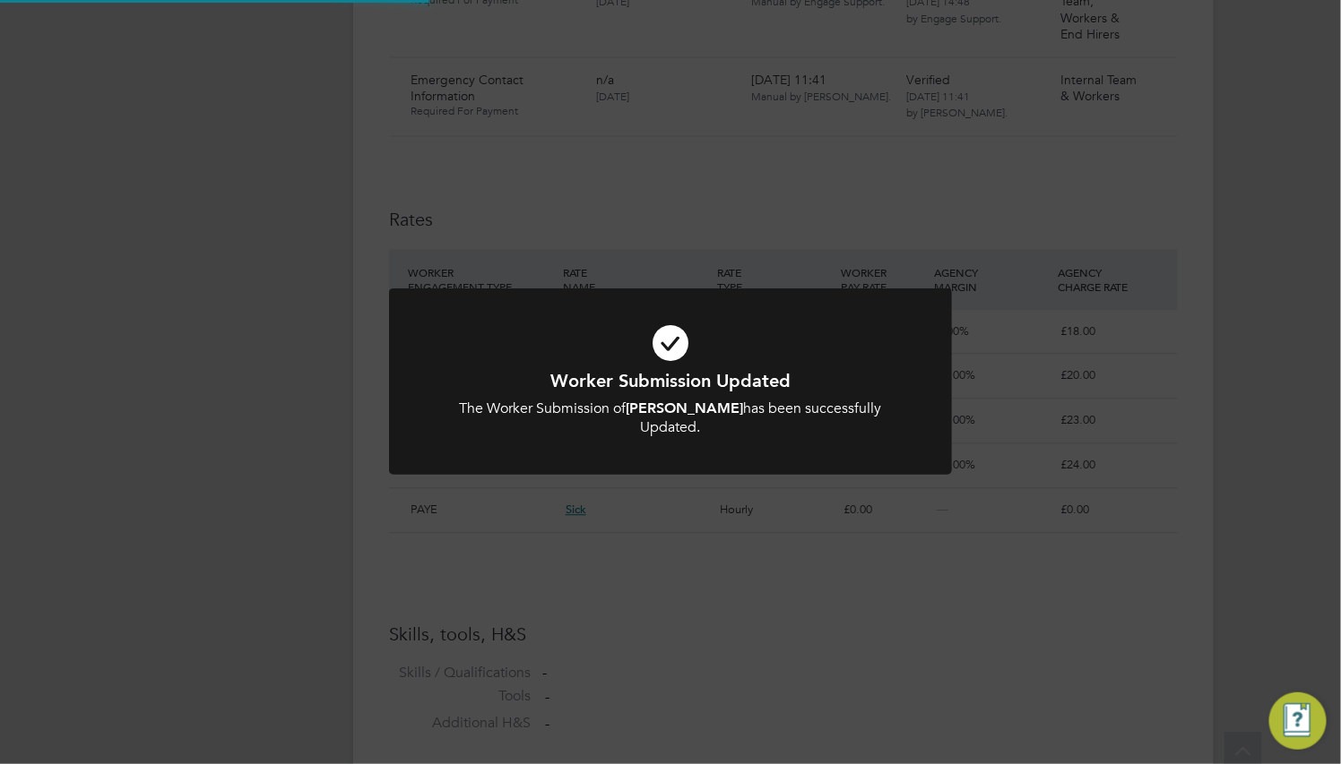
click at [788, 342] on icon at bounding box center [670, 343] width 466 height 70
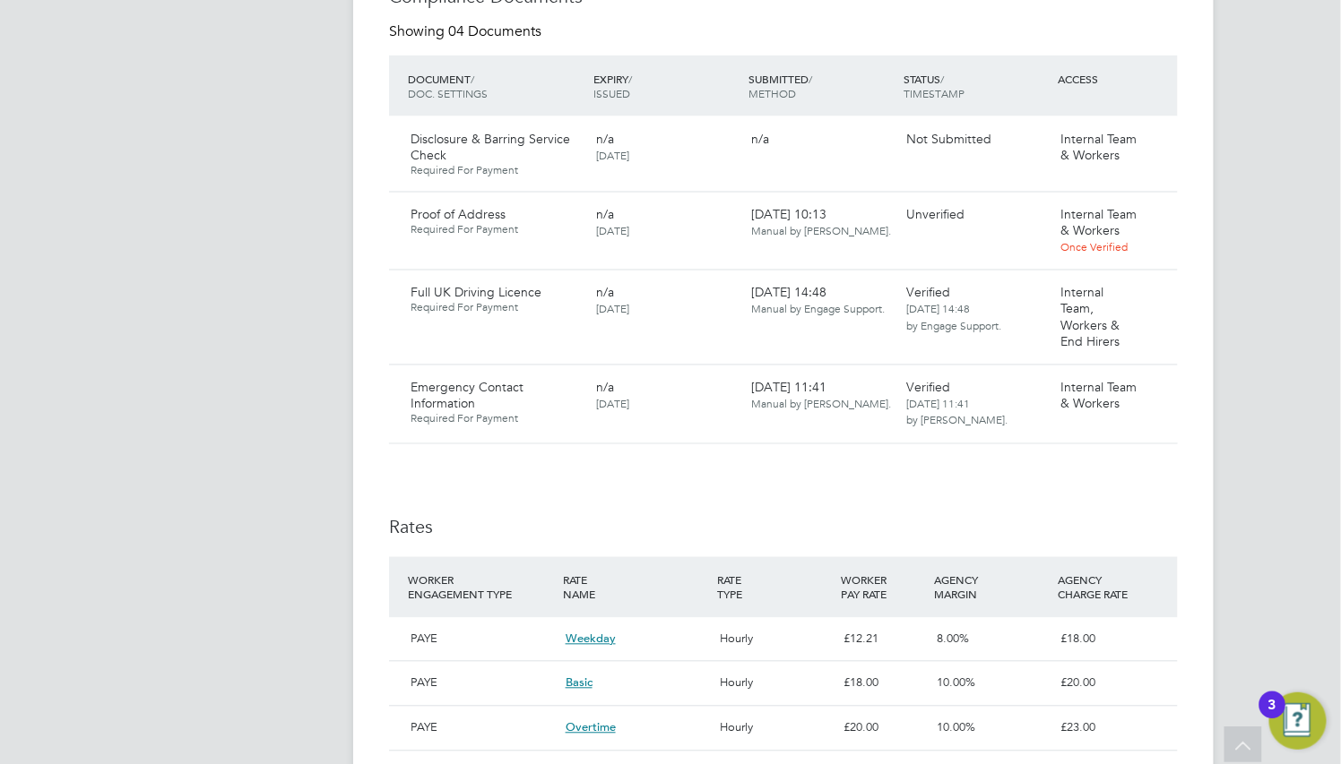
scroll to position [1344, 0]
